Goal: Transaction & Acquisition: Purchase product/service

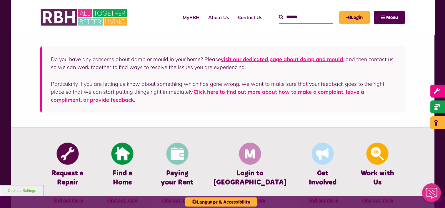
scroll to position [176, 0]
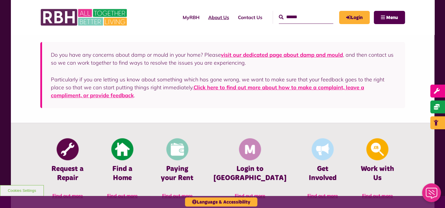
click at [209, 17] on link "About Us" at bounding box center [219, 17] width 30 height 16
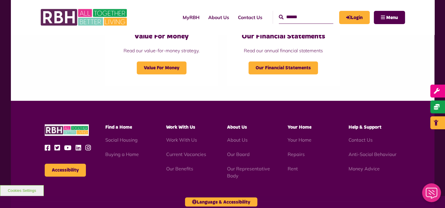
scroll to position [646, 0]
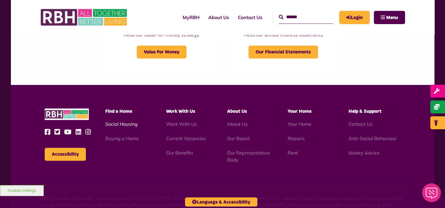
click at [124, 139] on div "Accessibility Find a Home Work With Us" at bounding box center [222, 135] width 364 height 55
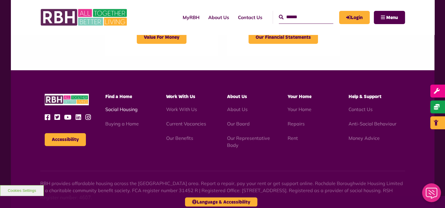
click at [123, 110] on link "Social Housing" at bounding box center [121, 109] width 32 height 6
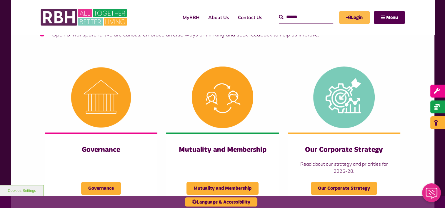
scroll to position [206, 0]
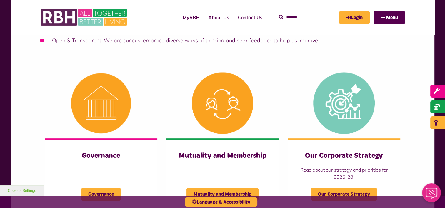
click at [302, 15] on input "Search" at bounding box center [306, 17] width 54 height 13
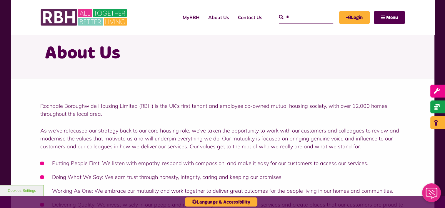
scroll to position [0, 0]
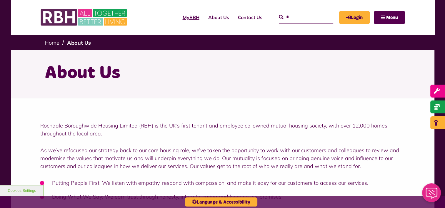
type input "*"
click at [182, 18] on link "MyRBH" at bounding box center [191, 17] width 26 height 16
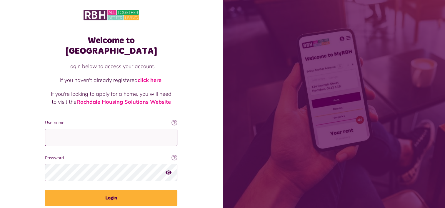
click at [76, 129] on input "Username" at bounding box center [111, 137] width 132 height 17
type input "**********"
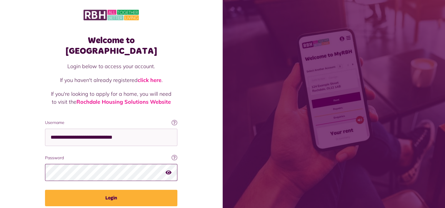
click at [45, 190] on button "Login" at bounding box center [111, 198] width 132 height 16
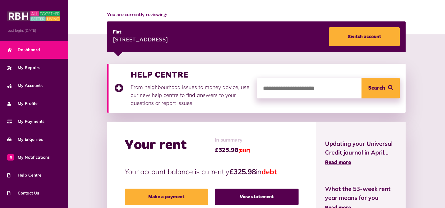
scroll to position [88, 0]
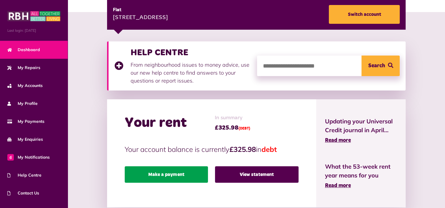
click at [169, 175] on link "Make a payment" at bounding box center [166, 174] width 83 height 16
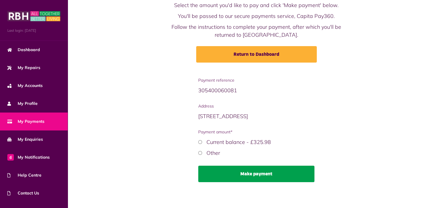
scroll to position [35, 0]
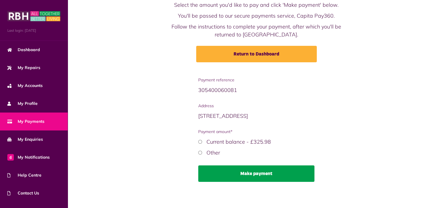
click at [249, 172] on button "Make payment" at bounding box center [256, 173] width 116 height 16
